Goal: Task Accomplishment & Management: Manage account settings

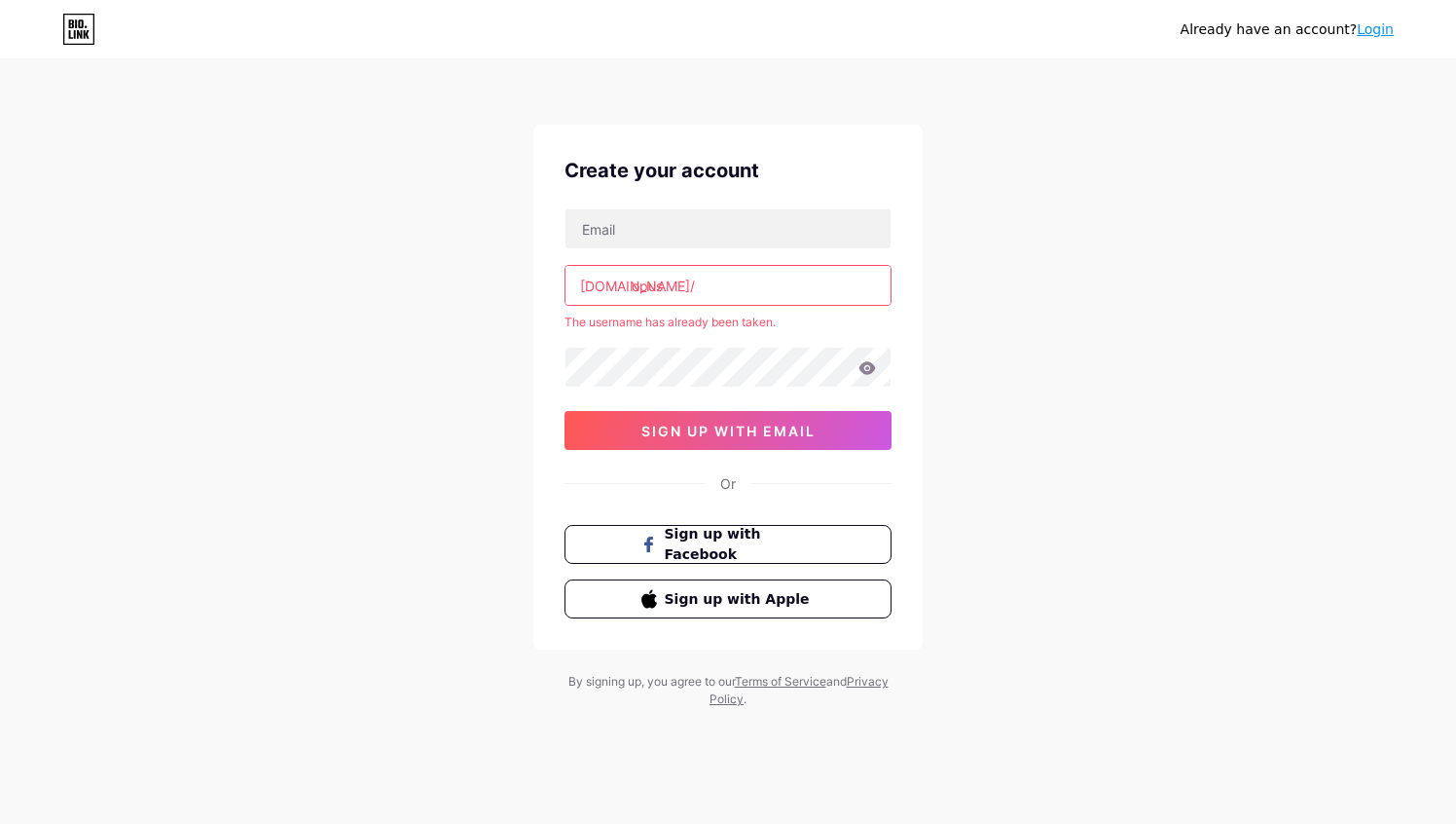
click at [1378, 25] on link "Login" at bounding box center [1375, 30] width 37 height 16
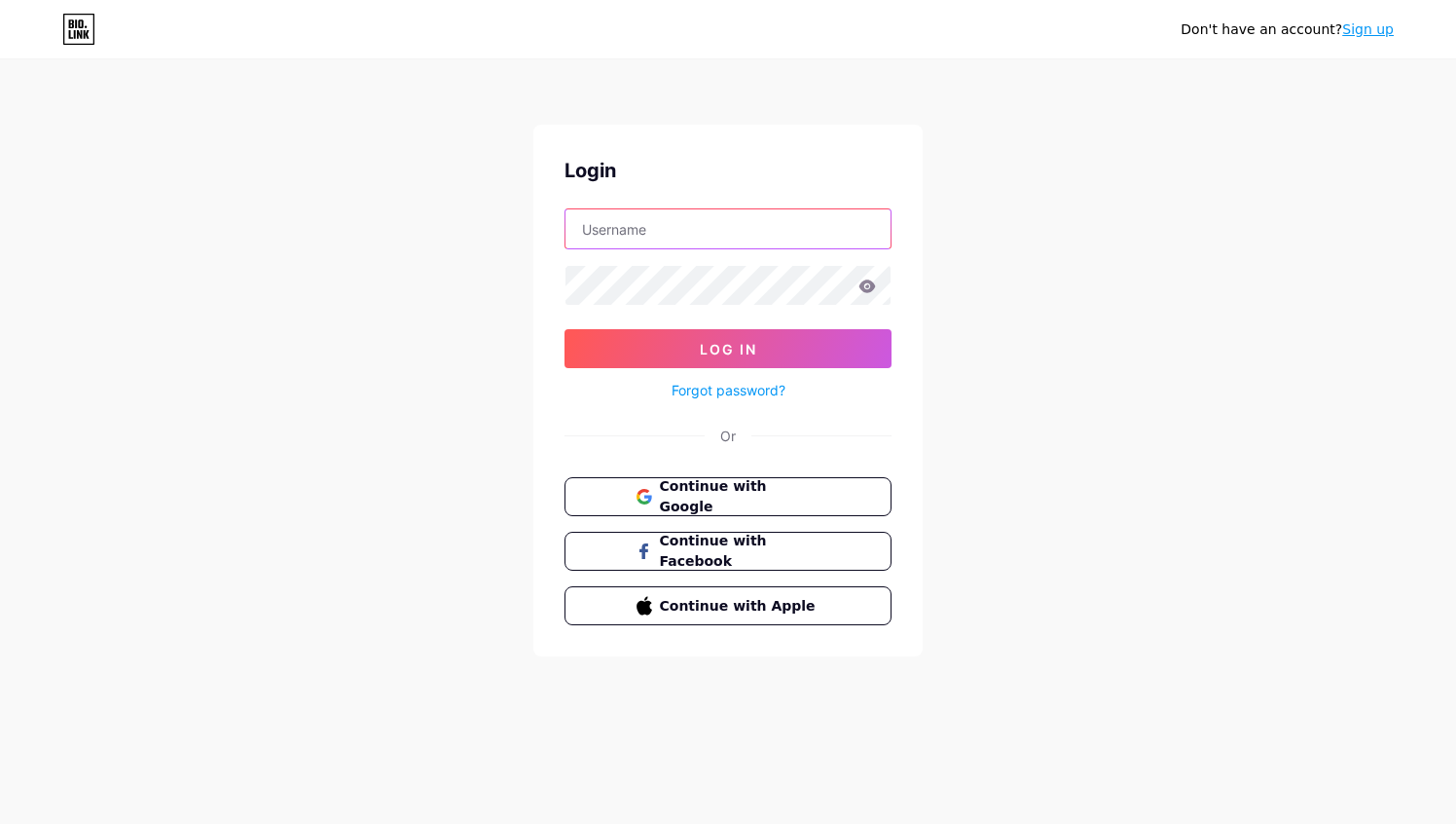
click at [660, 230] on input "text" at bounding box center [728, 228] width 325 height 39
type input "[EMAIL_ADDRESS][DOMAIN_NAME]"
click at [565, 329] on button "Log In" at bounding box center [728, 348] width 327 height 39
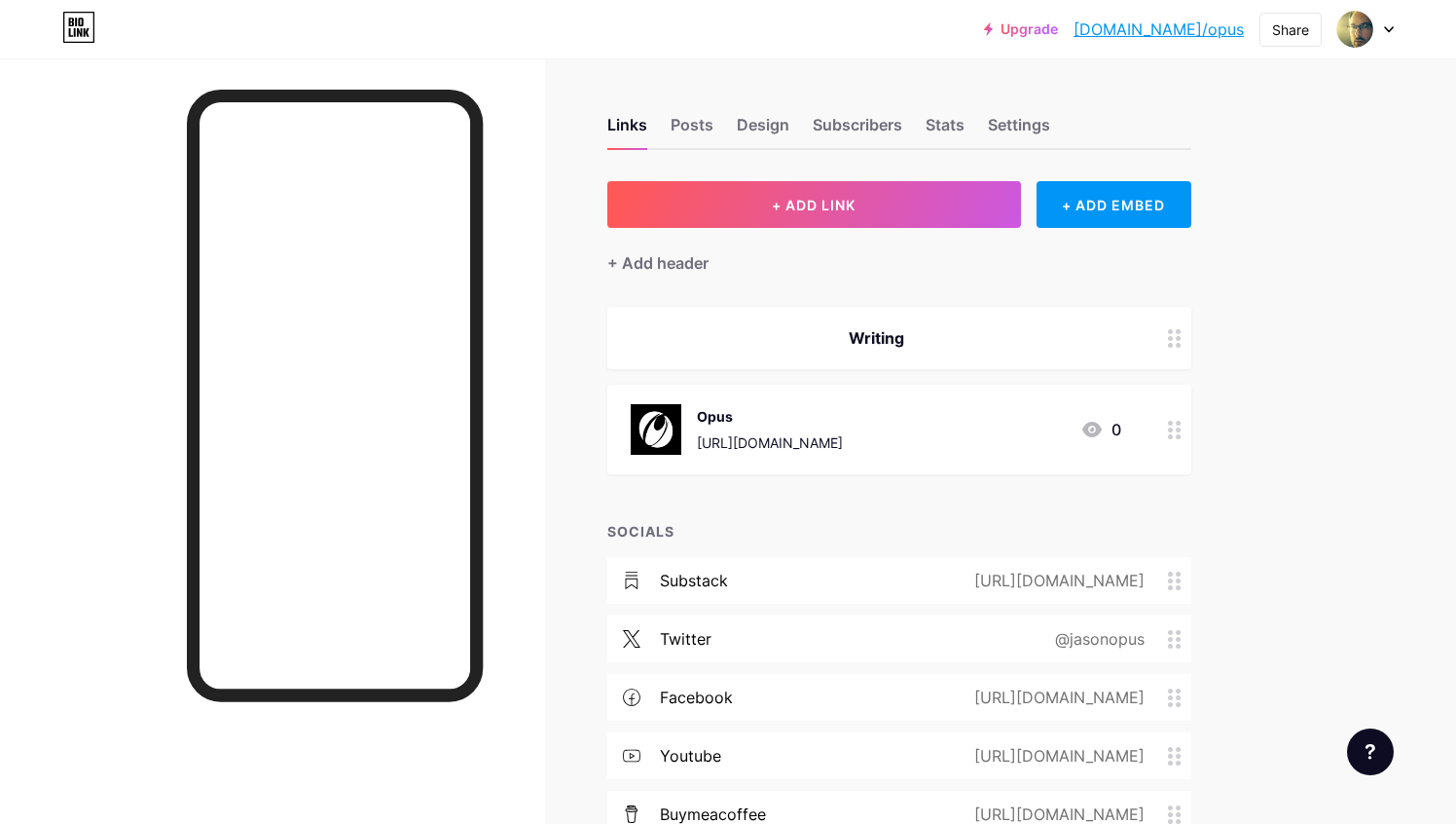
click at [1384, 28] on icon at bounding box center [1389, 30] width 10 height 7
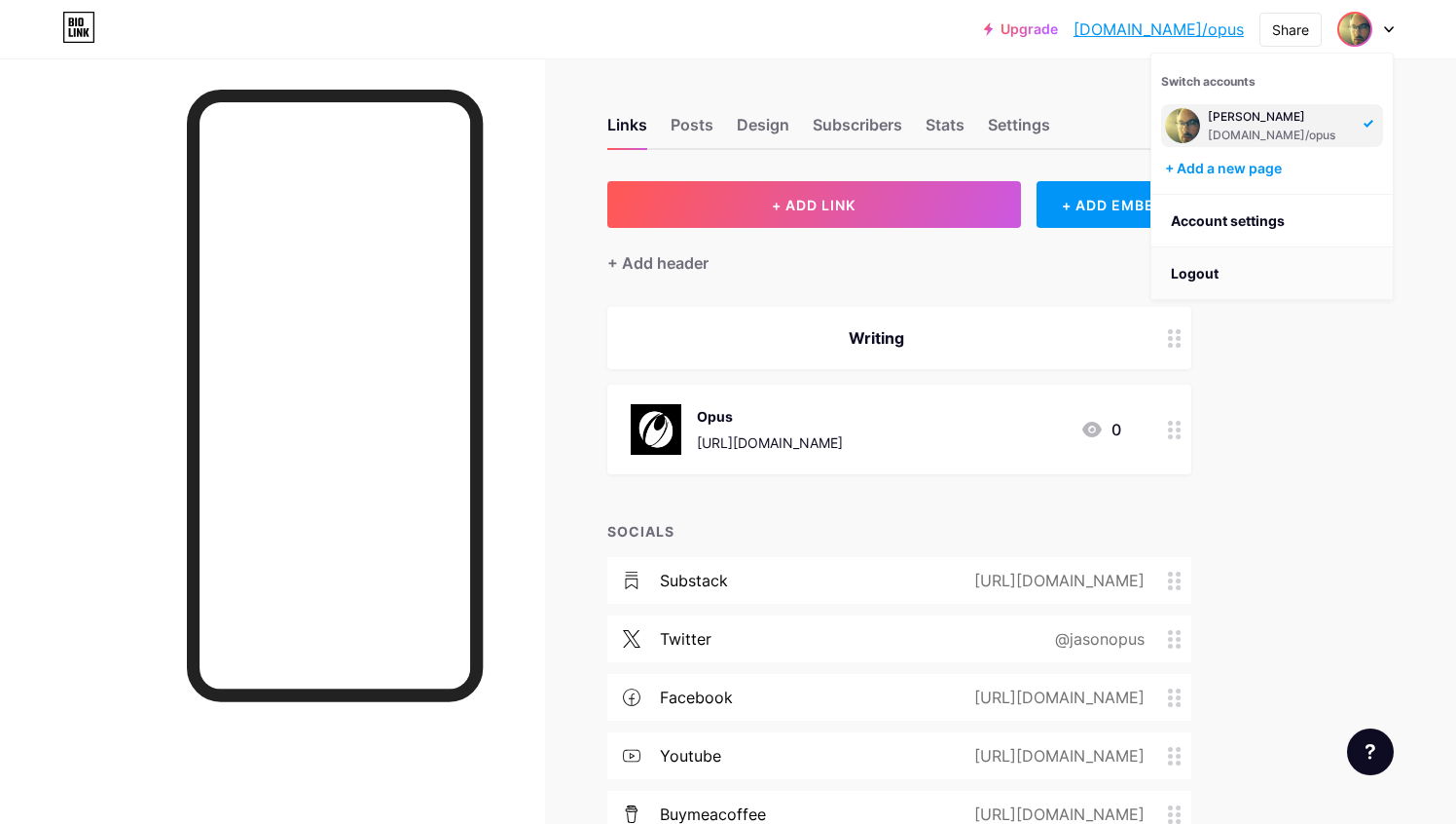
click at [1206, 277] on li "Logout" at bounding box center [1273, 273] width 242 height 53
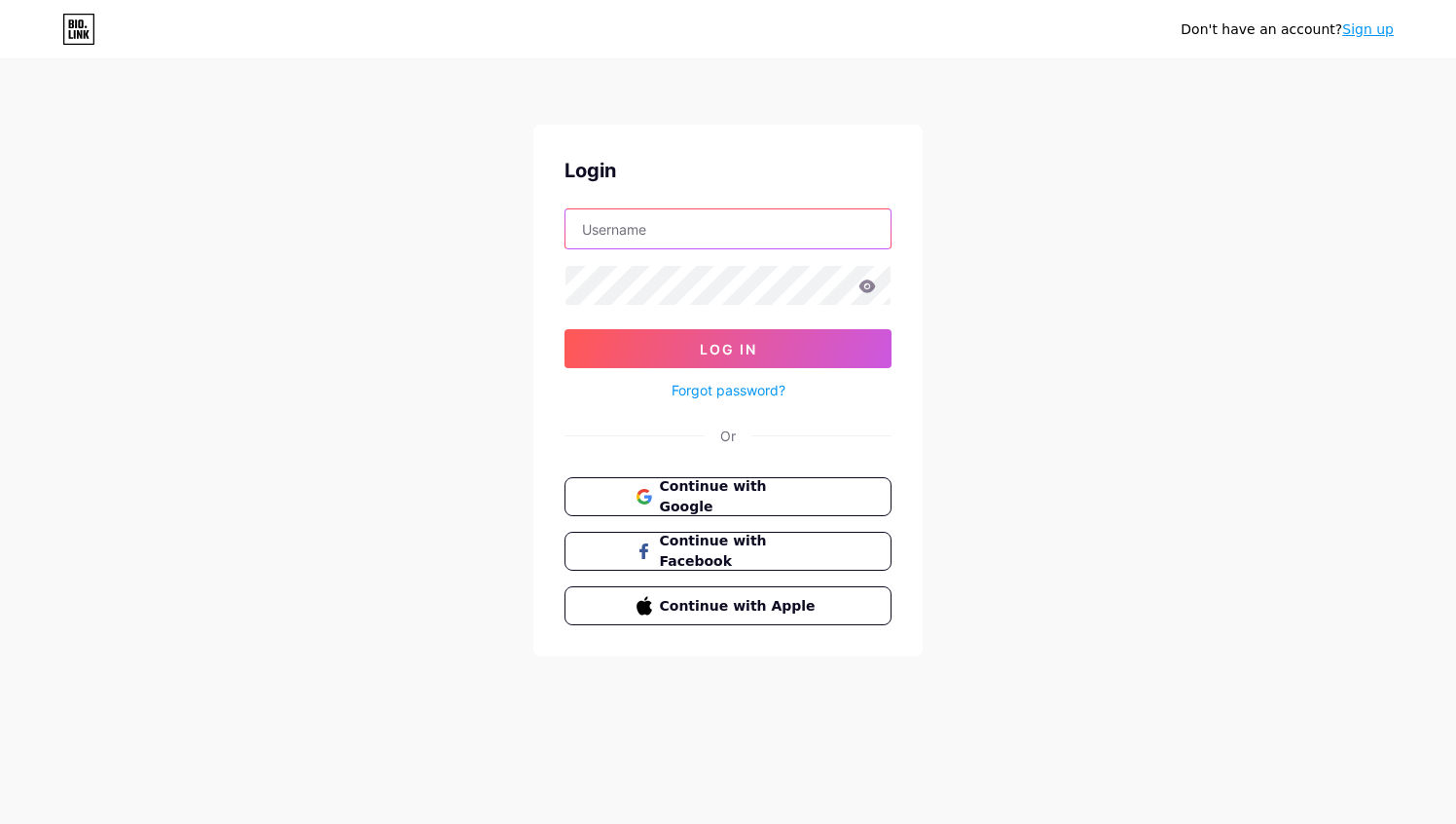
click at [709, 237] on input "text" at bounding box center [728, 228] width 325 height 39
type input "[EMAIL_ADDRESS][DOMAIN_NAME]"
click at [565, 329] on button "Log In" at bounding box center [728, 348] width 327 height 39
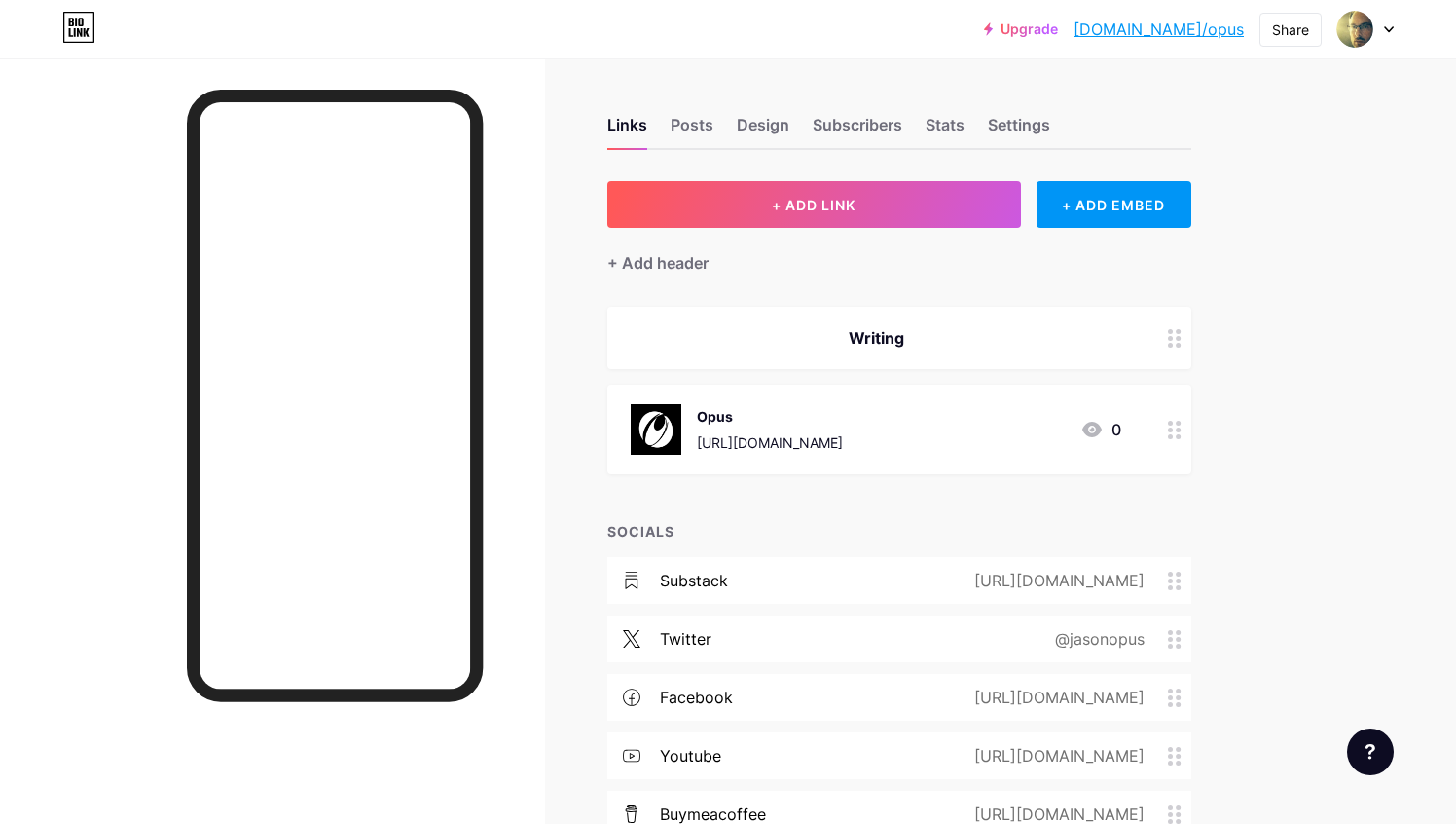
click at [1379, 36] on div at bounding box center [1365, 29] width 56 height 35
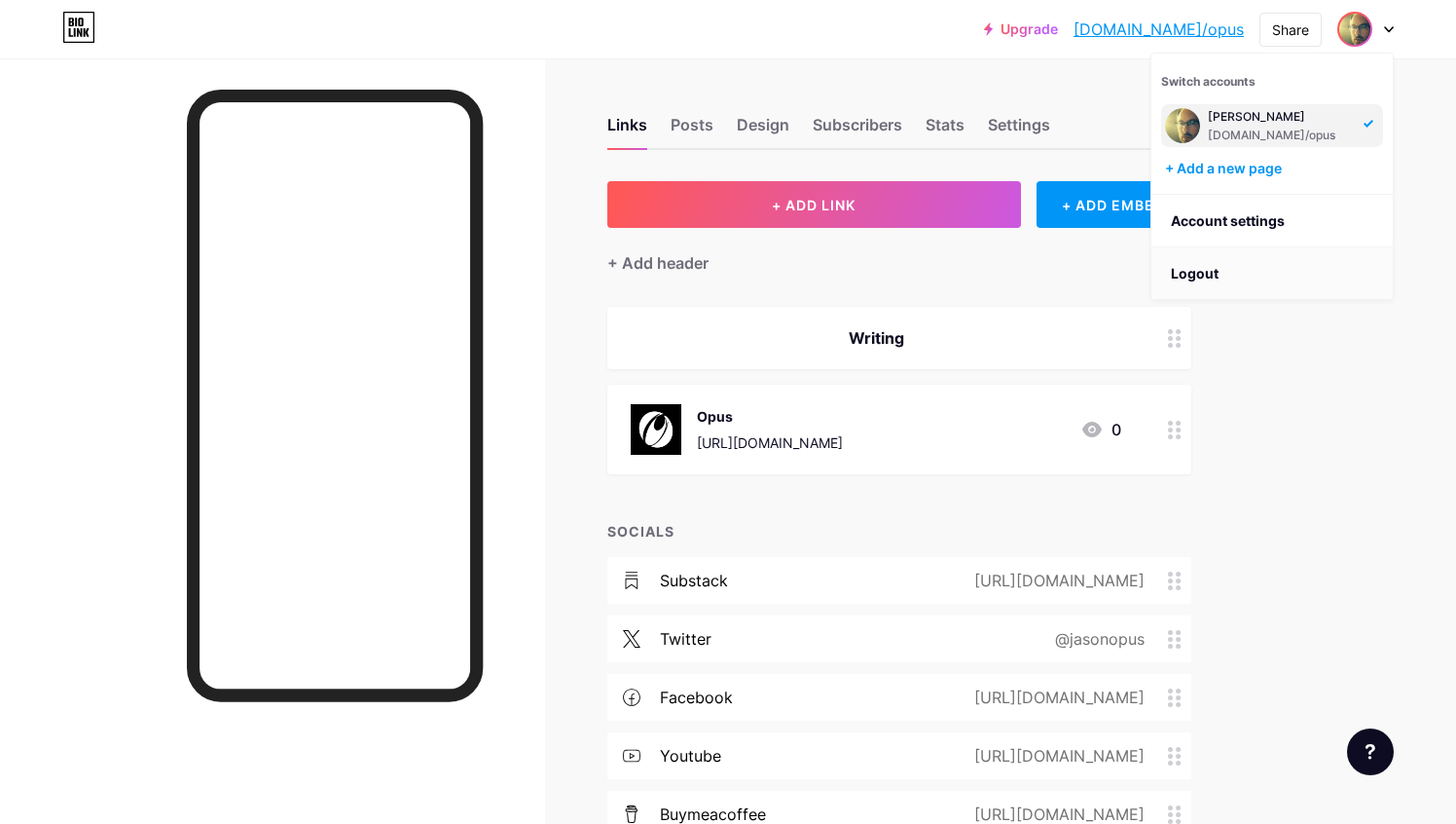
click at [1225, 271] on li "Logout" at bounding box center [1273, 273] width 242 height 53
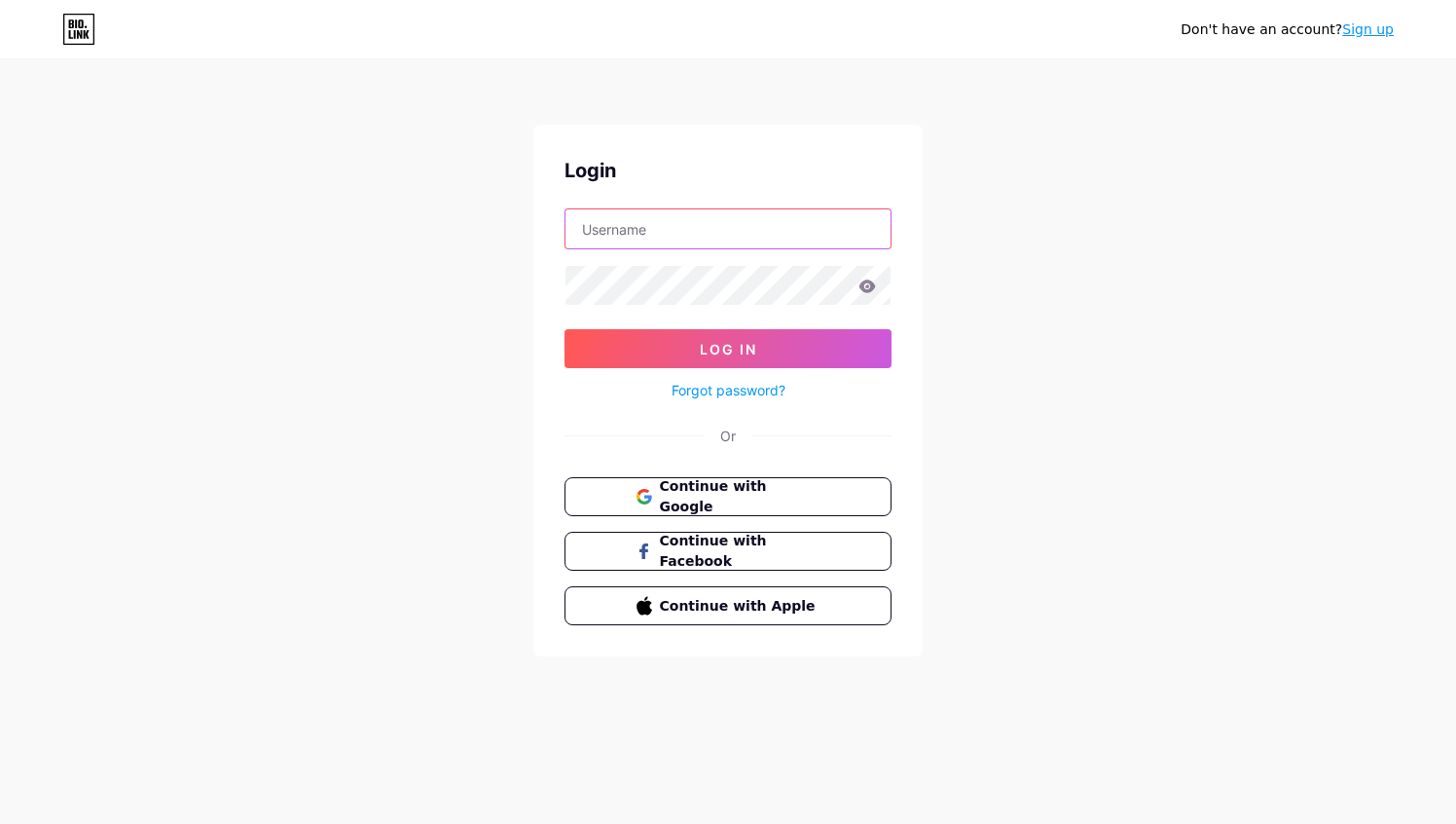
click at [693, 217] on input "text" at bounding box center [728, 228] width 325 height 39
type input "[EMAIL_ADDRESS][DOMAIN_NAME]"
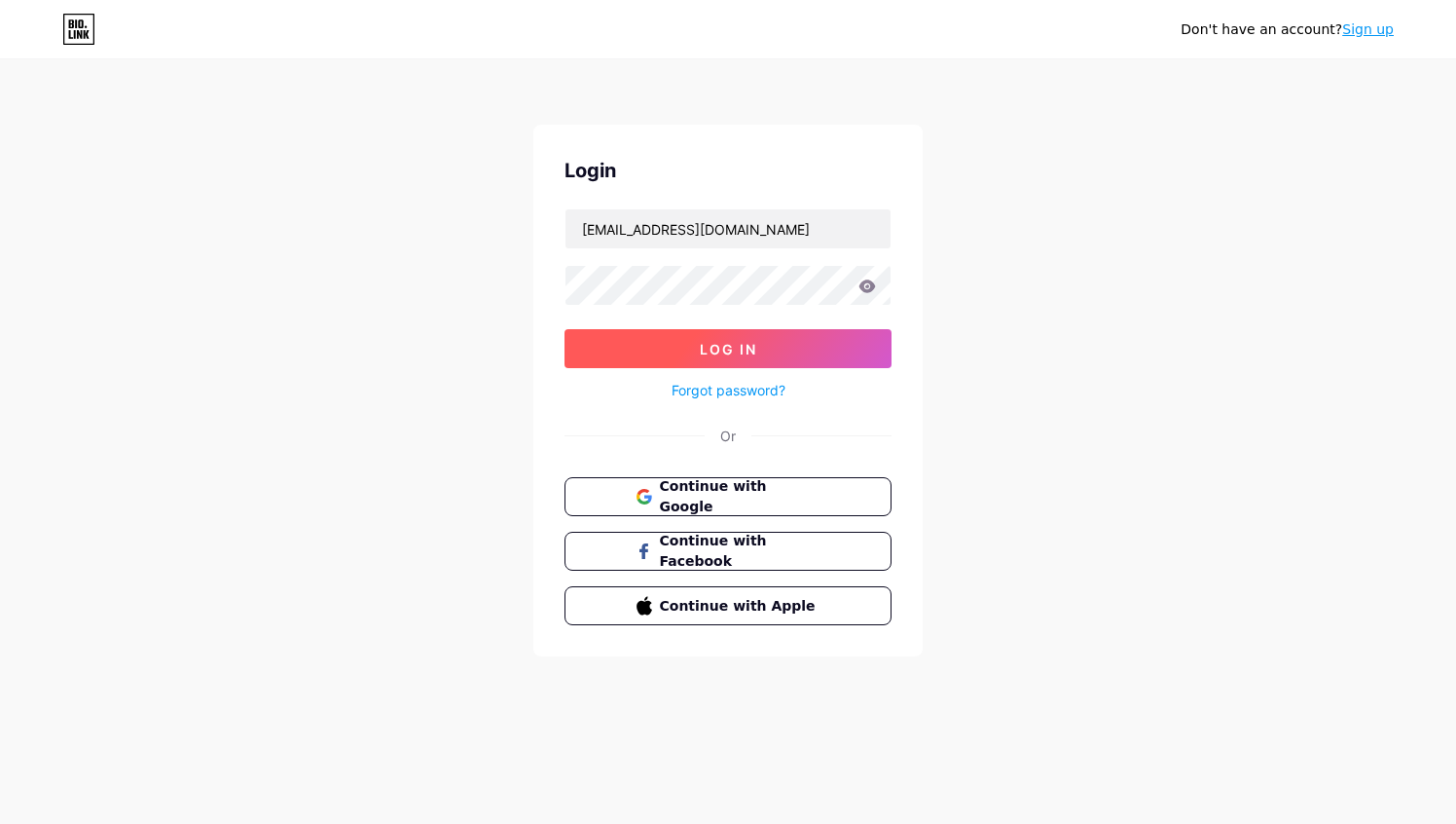
click at [708, 350] on span "Log In" at bounding box center [728, 349] width 57 height 17
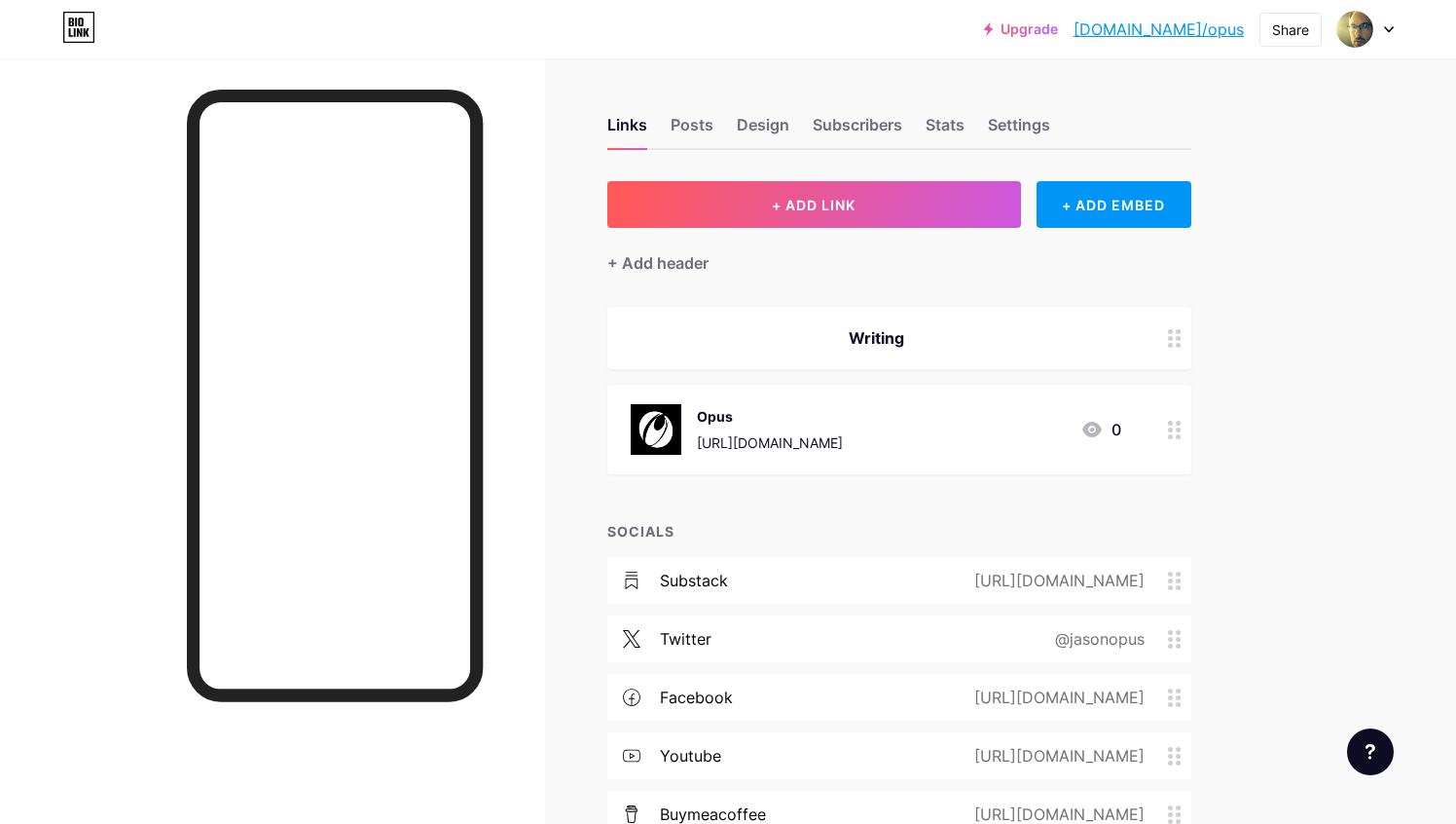
click at [857, 431] on div "Opus [URL][DOMAIN_NAME] 0" at bounding box center [875, 429] width 491 height 51
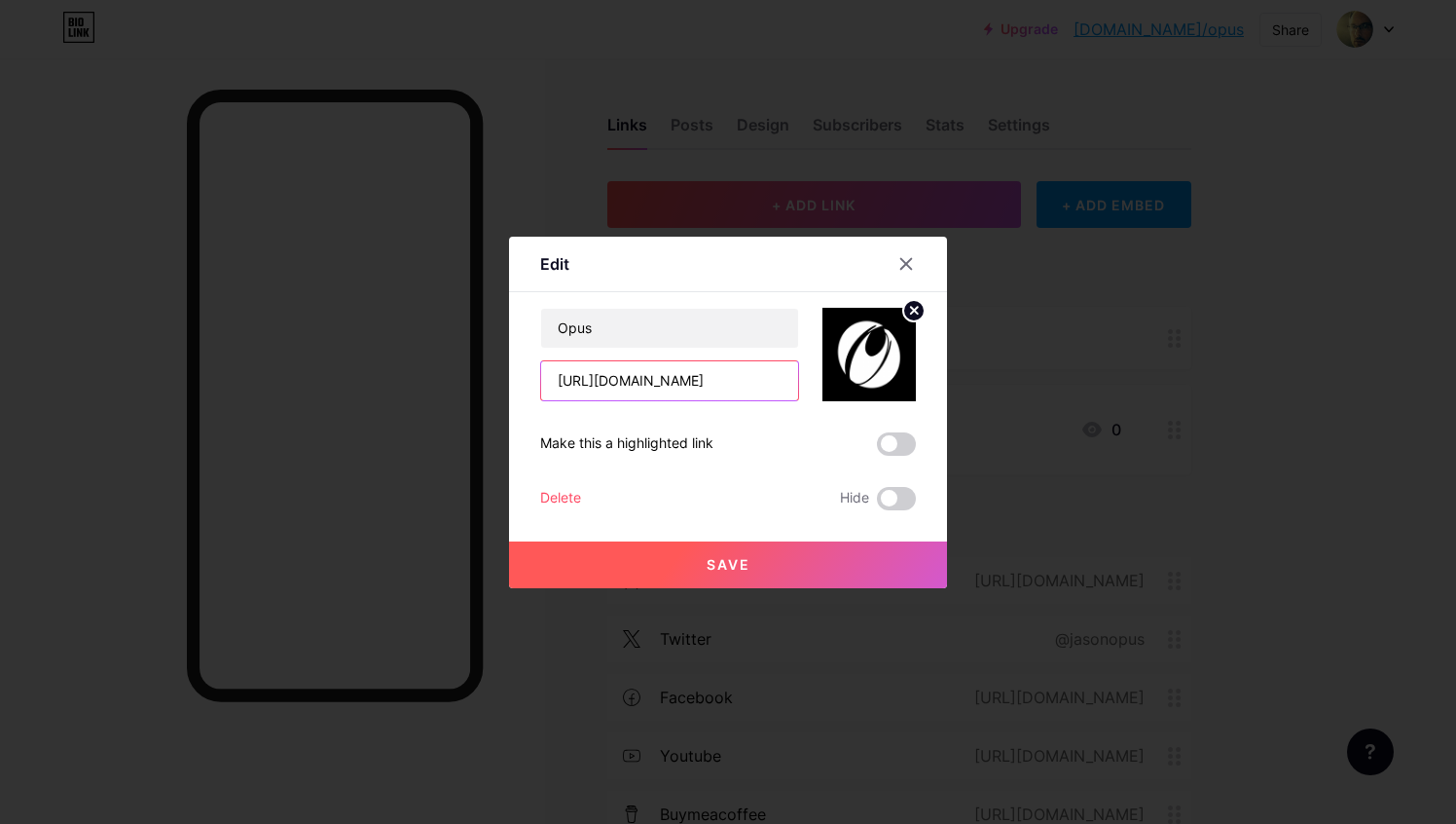
click at [698, 387] on input "[URL][DOMAIN_NAME]" at bounding box center [669, 380] width 257 height 39
paste input ".ing"
type input "[URL][DOMAIN_NAME]"
click at [721, 558] on span "Save" at bounding box center [728, 564] width 44 height 17
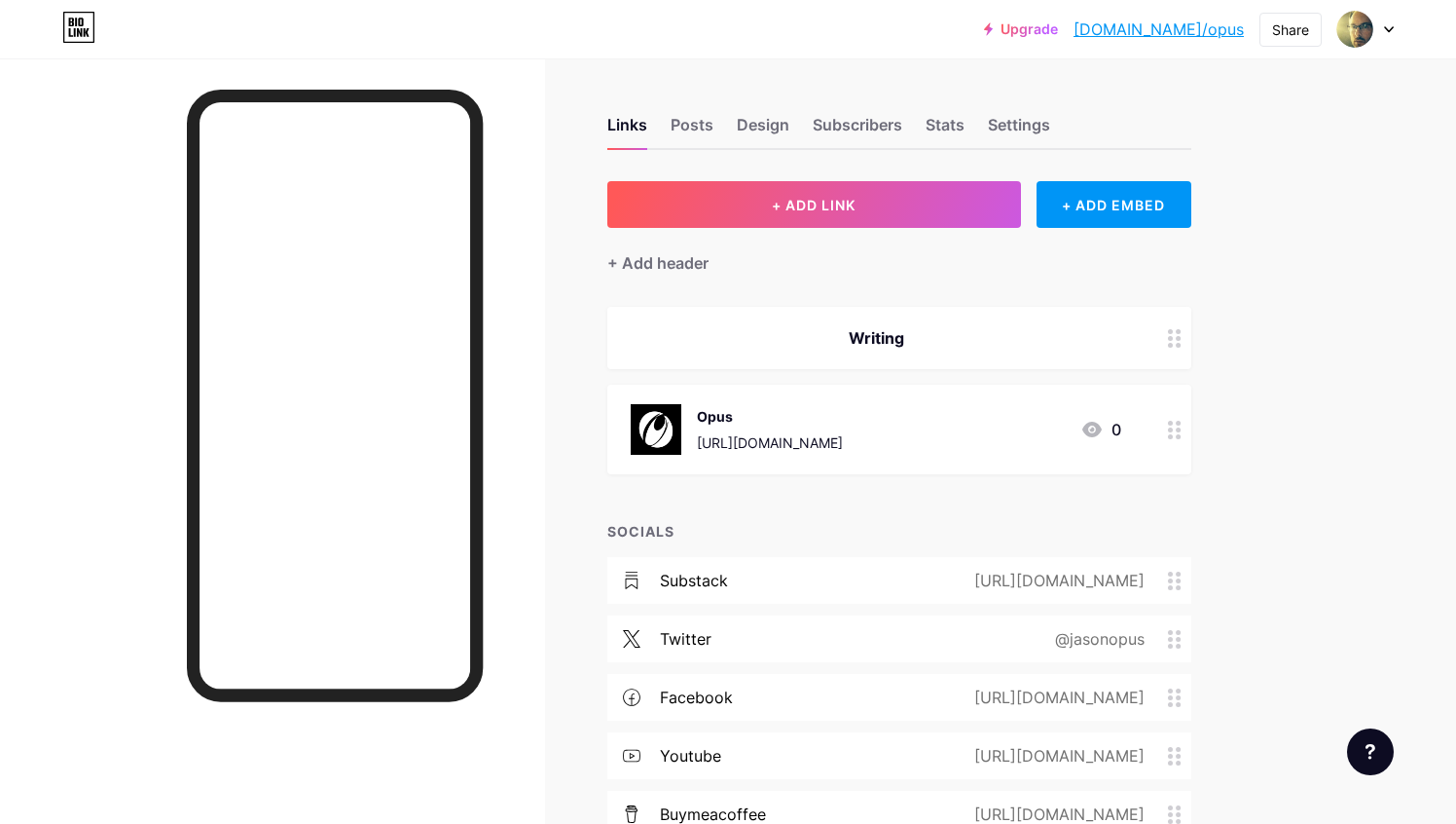
click at [956, 434] on div "Opus [URL][DOMAIN_NAME] 0" at bounding box center [875, 429] width 491 height 51
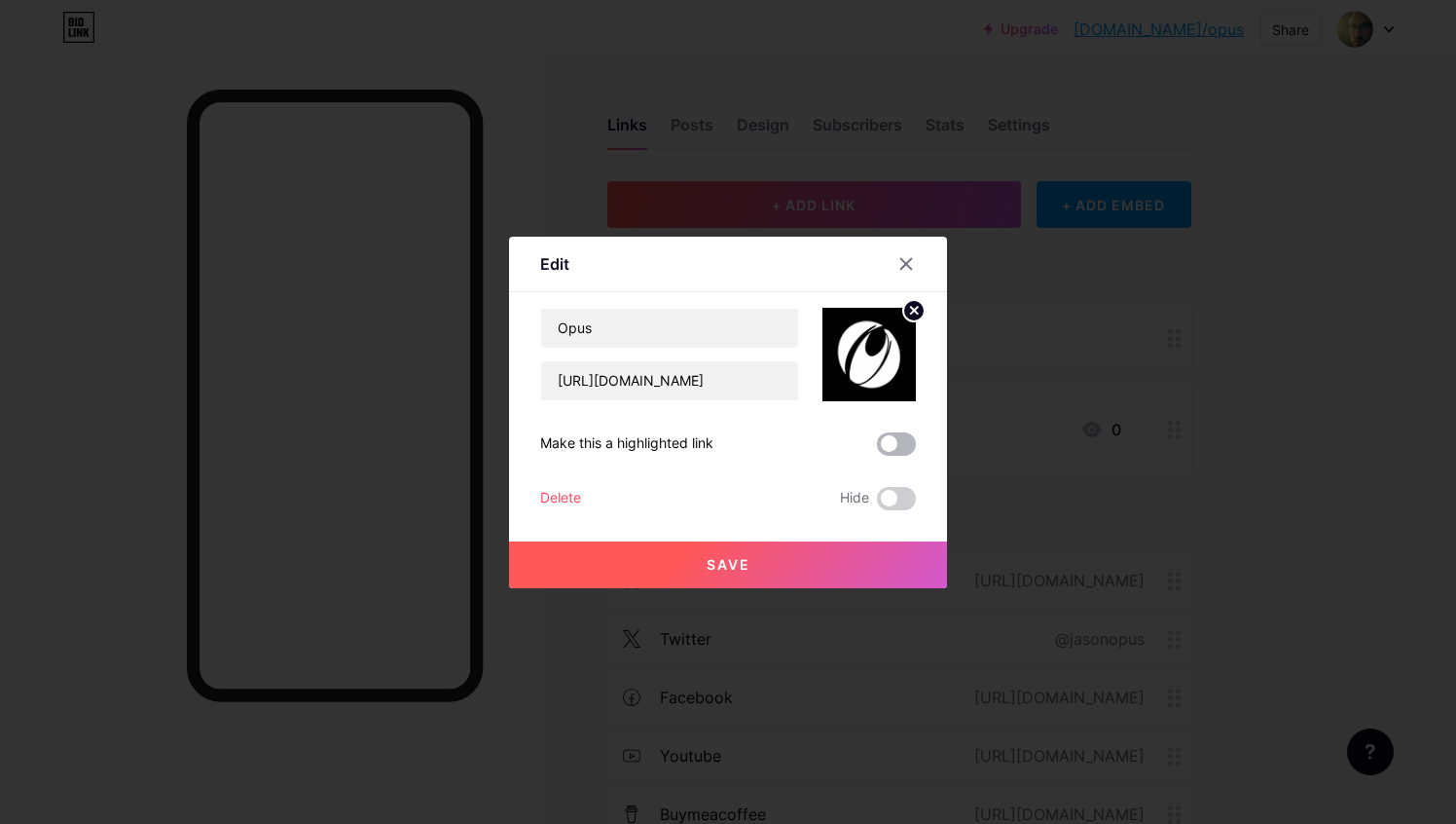
click at [889, 442] on span at bounding box center [896, 444] width 39 height 24
click at [877, 449] on input "checkbox" at bounding box center [877, 449] width 0 height 0
click at [758, 572] on button "Save" at bounding box center [728, 564] width 438 height 47
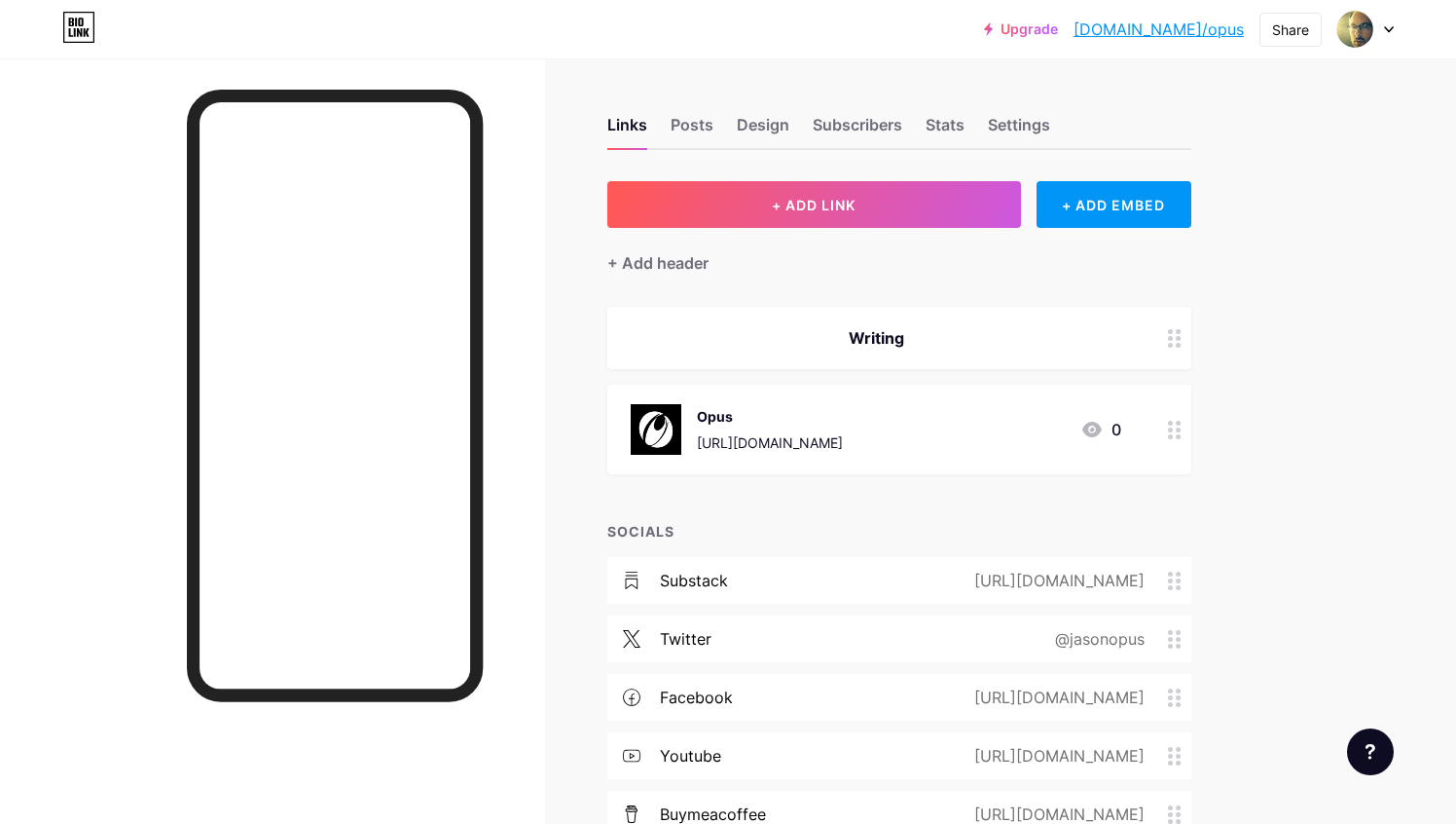
click at [1346, 394] on div "Upgrade [DOMAIN_NAME]/opus [DOMAIN_NAME]/opus Share Switch accounts [PERSON_NAM…" at bounding box center [728, 526] width 1456 height 1051
click at [1096, 425] on icon at bounding box center [1092, 429] width 20 height 16
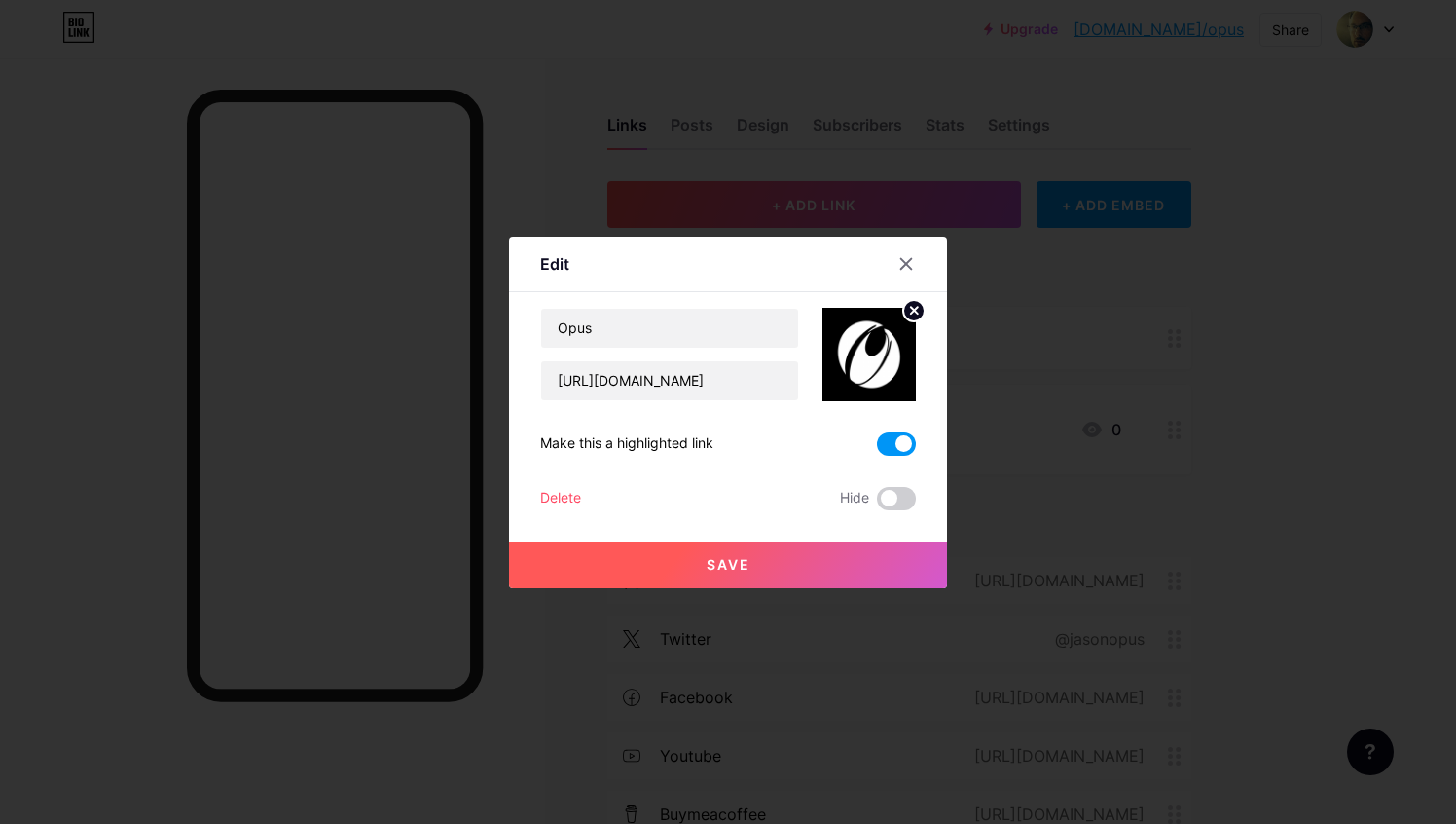
click at [902, 443] on span at bounding box center [896, 444] width 39 height 24
click at [877, 449] on input "checkbox" at bounding box center [877, 449] width 0 height 0
click at [777, 566] on button "Save" at bounding box center [728, 564] width 438 height 47
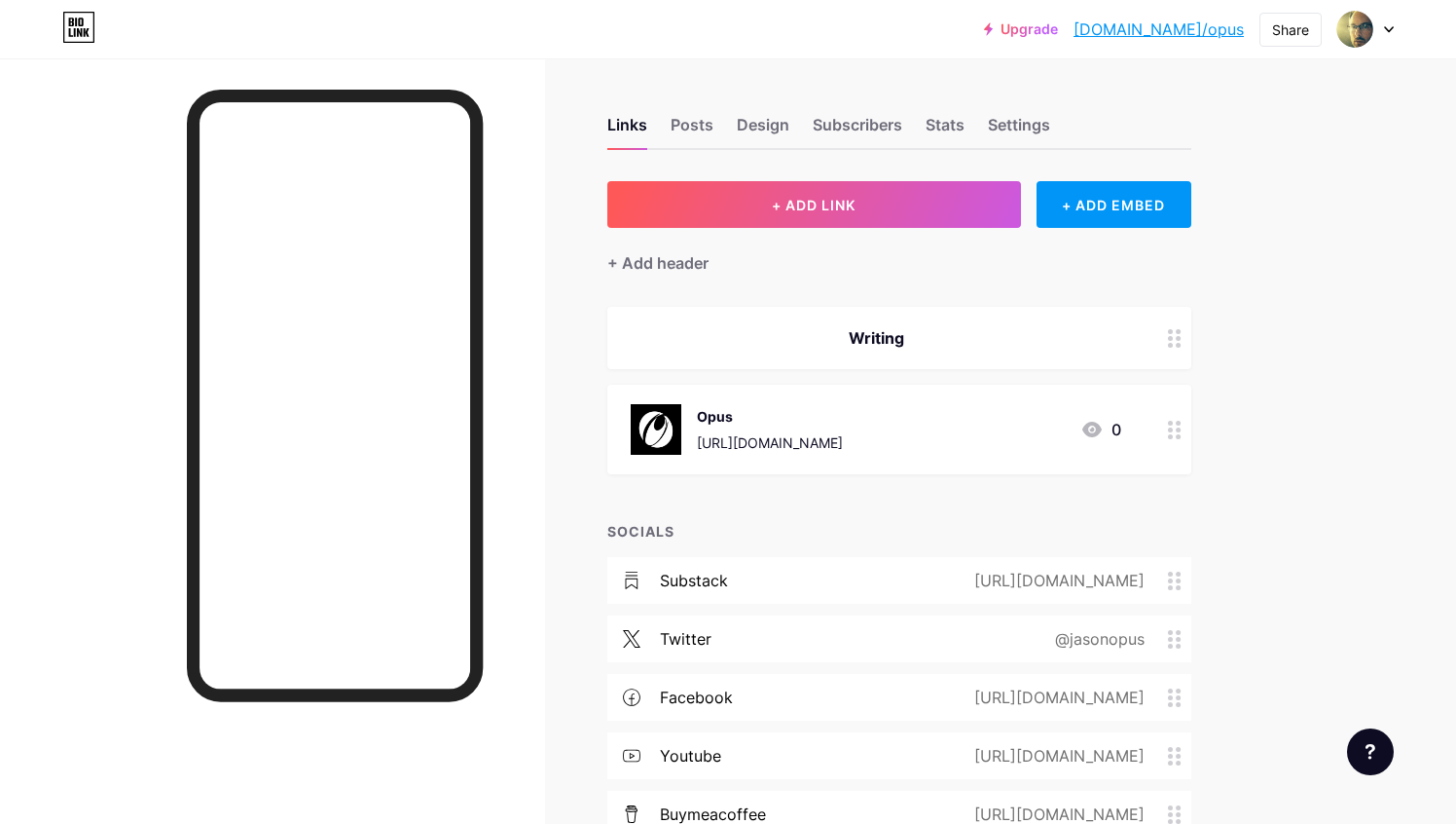
click at [1267, 460] on div "Links Posts Design Subscribers Stats Settings + ADD LINK + ADD EMBED + Add head…" at bounding box center [636, 555] width 1273 height 994
click at [1381, 27] on div at bounding box center [1365, 29] width 56 height 35
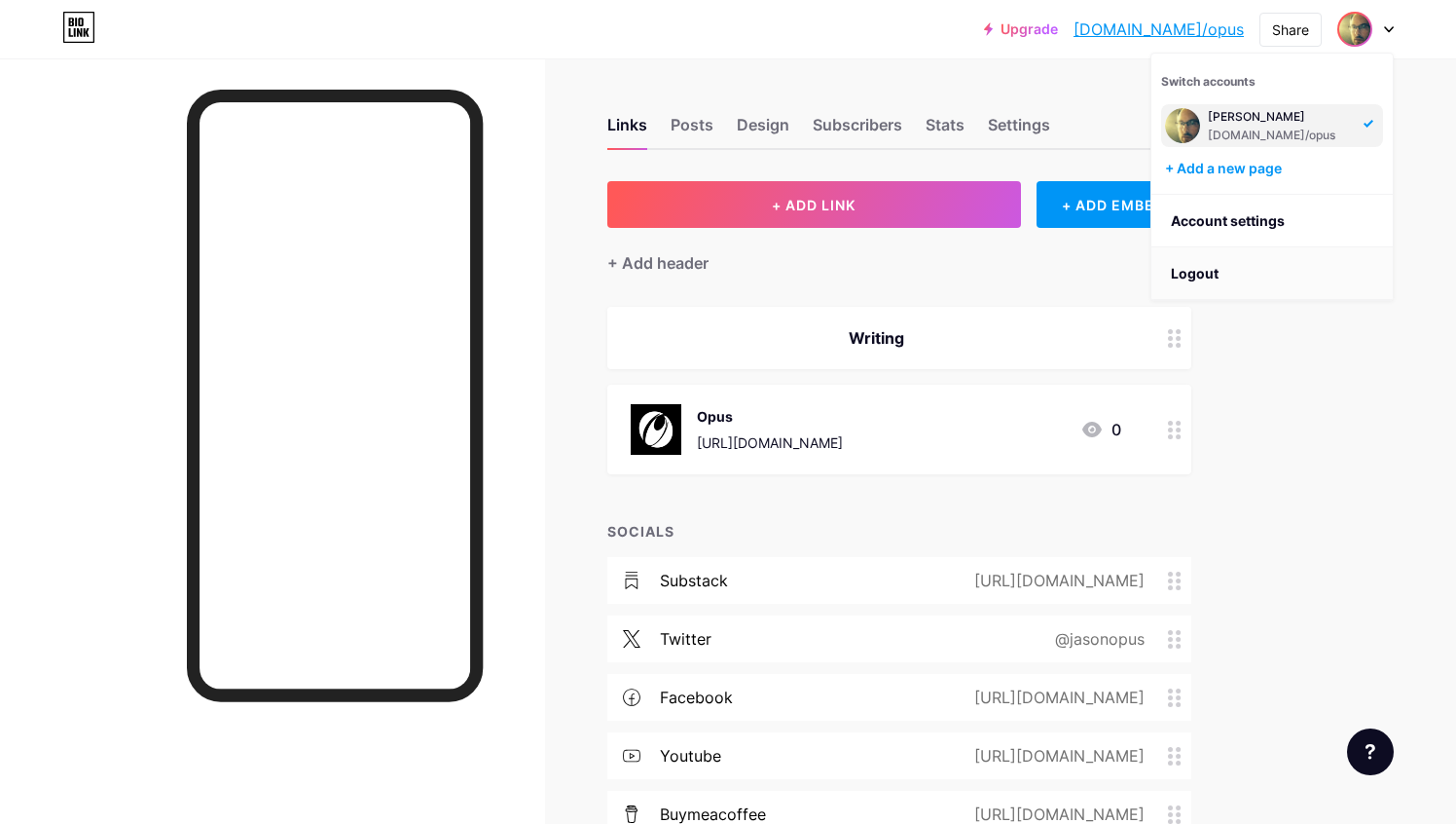
click at [1212, 261] on li "Logout" at bounding box center [1273, 273] width 242 height 53
